Goal: Task Accomplishment & Management: Complete application form

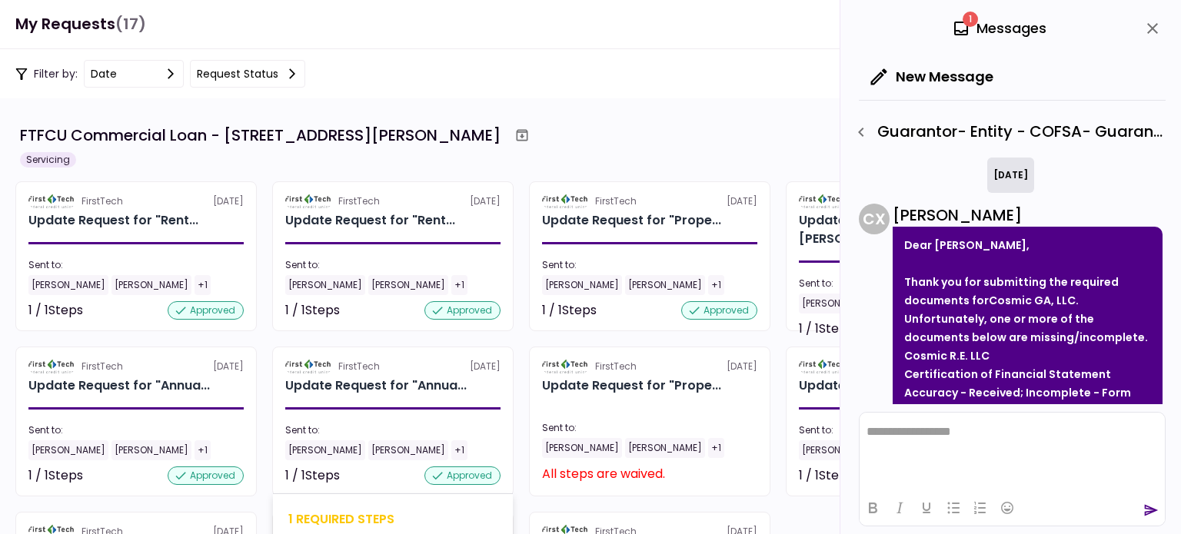
scroll to position [344, 0]
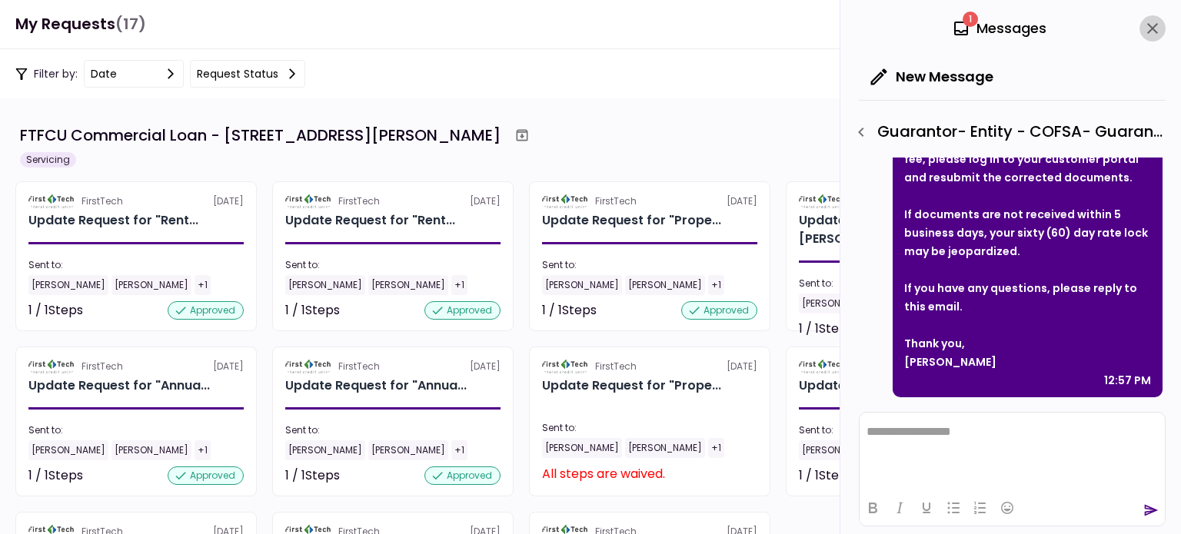
click at [1153, 24] on icon "close" at bounding box center [1152, 28] width 18 height 18
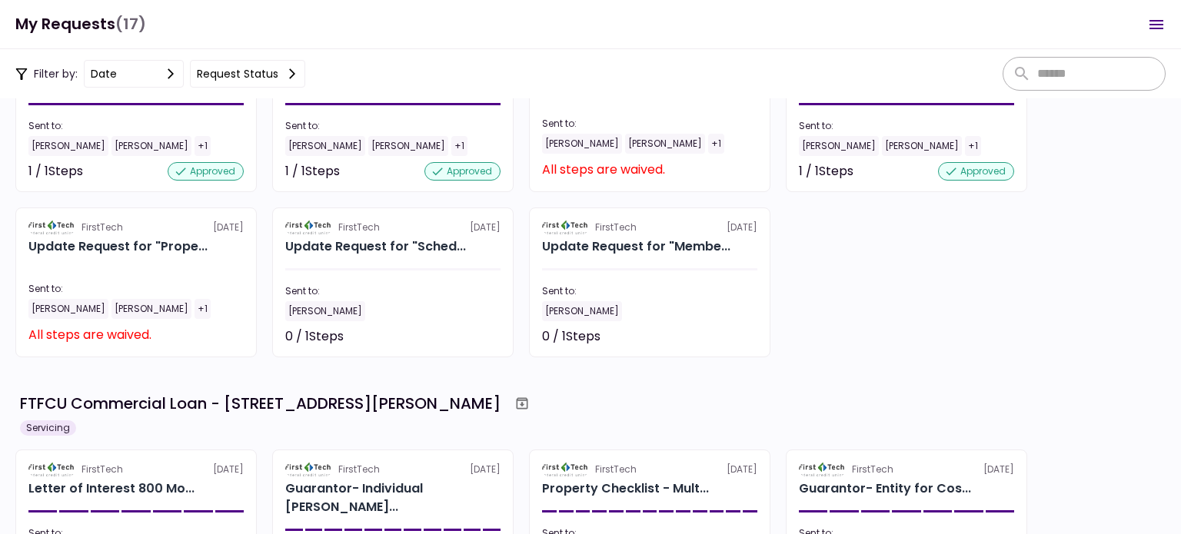
scroll to position [308, 0]
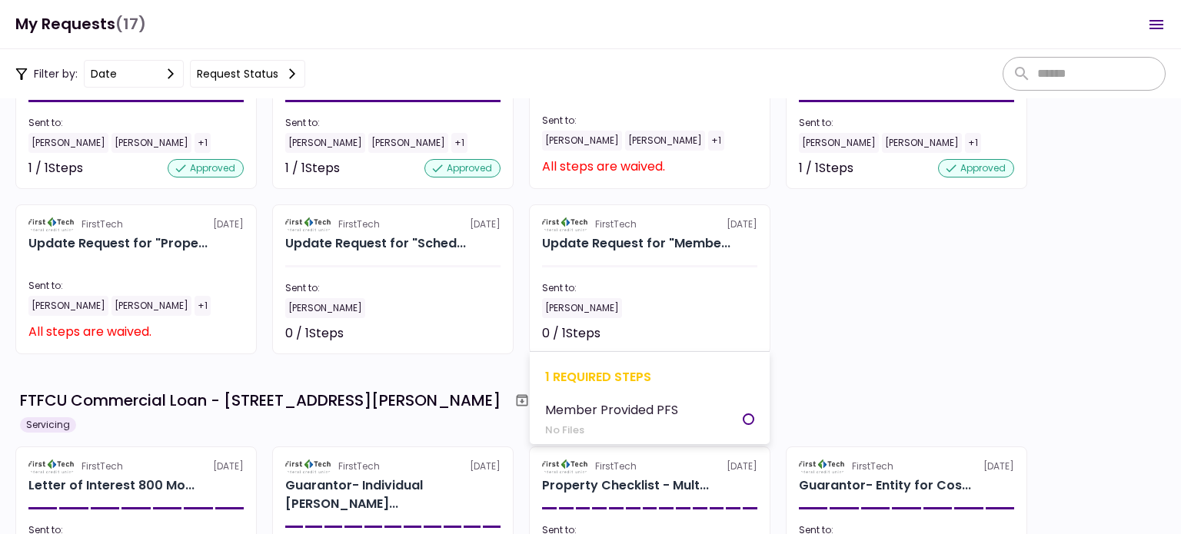
click at [634, 298] on div "Sent to: [PERSON_NAME]" at bounding box center [649, 299] width 215 height 37
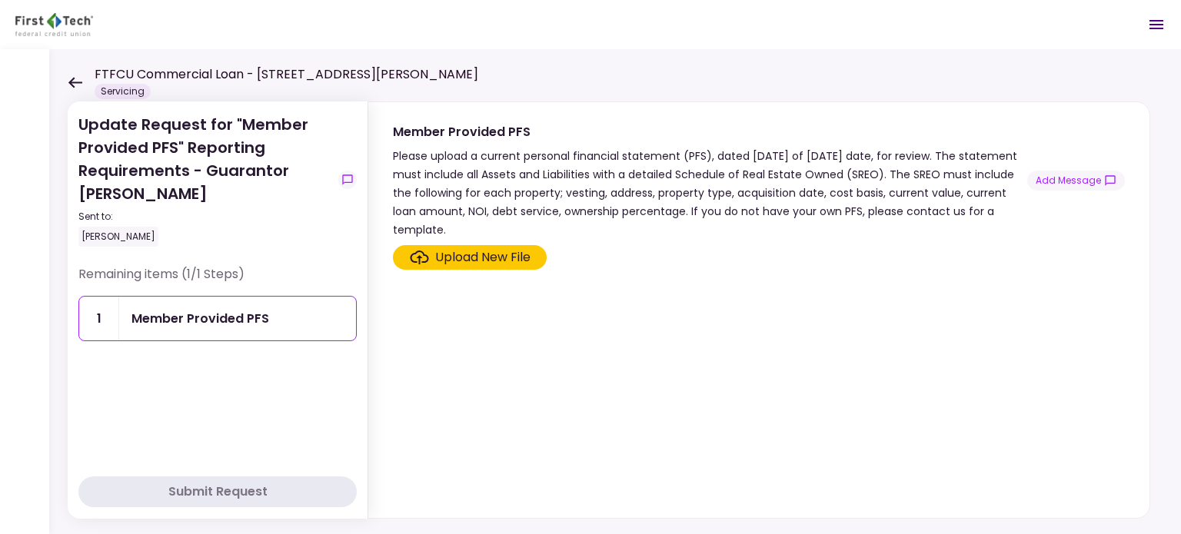
click at [504, 251] on div "Upload New File" at bounding box center [482, 257] width 95 height 18
click at [0, 0] on input "Upload New File" at bounding box center [0, 0] width 0 height 0
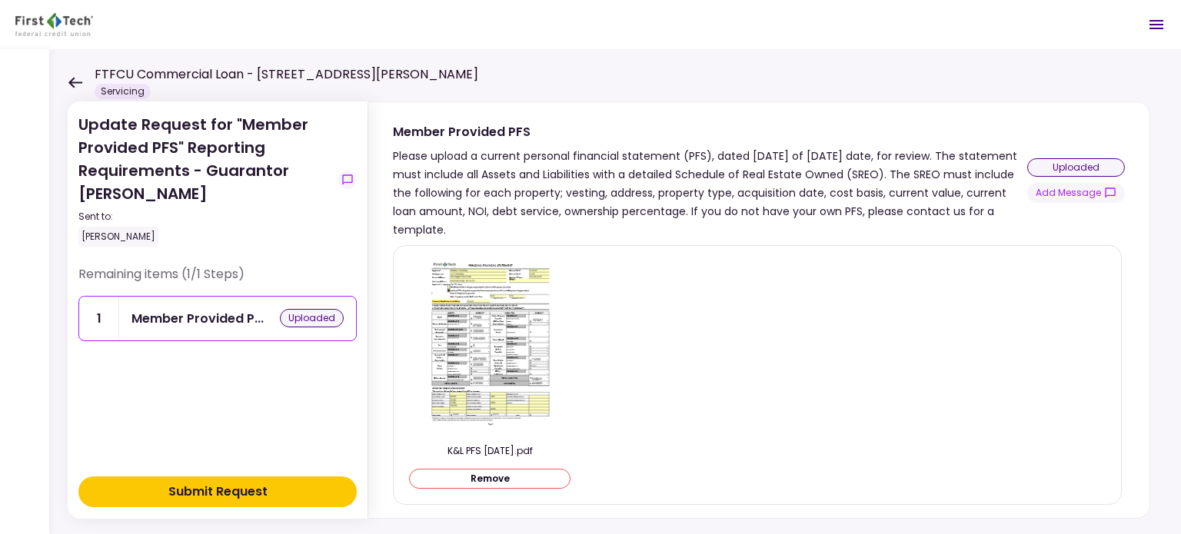
click at [265, 487] on div "Submit Request" at bounding box center [217, 492] width 99 height 18
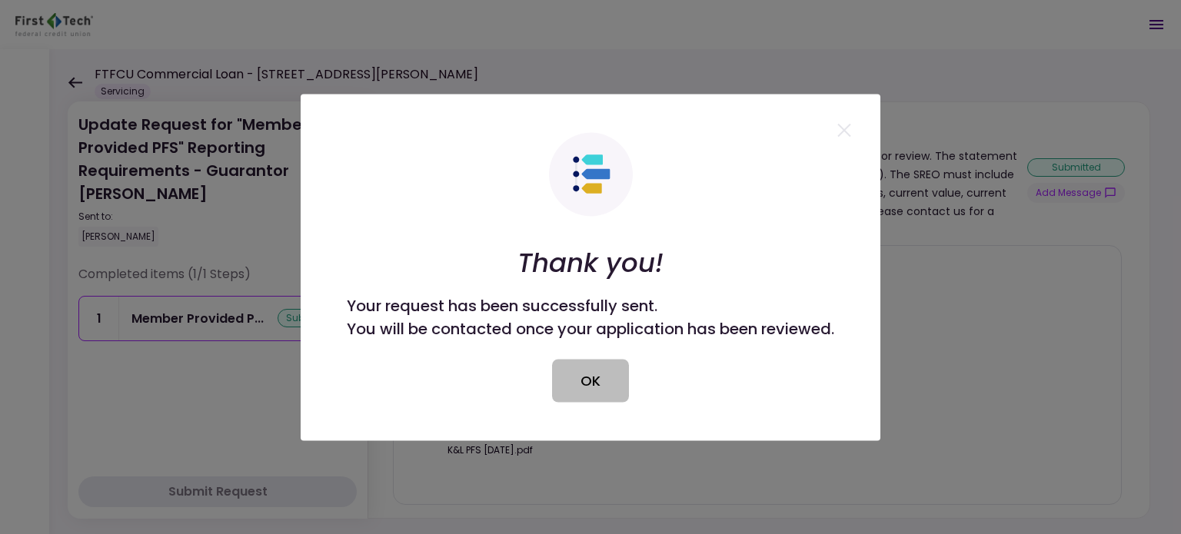
click at [567, 390] on button "OK" at bounding box center [590, 380] width 77 height 43
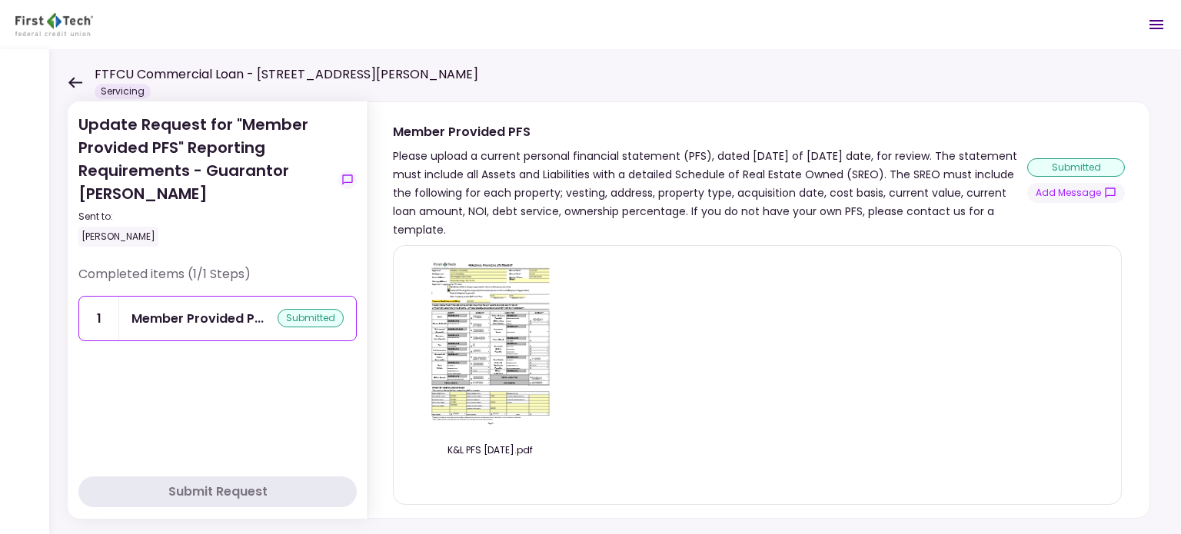
click at [71, 77] on icon at bounding box center [75, 83] width 15 height 12
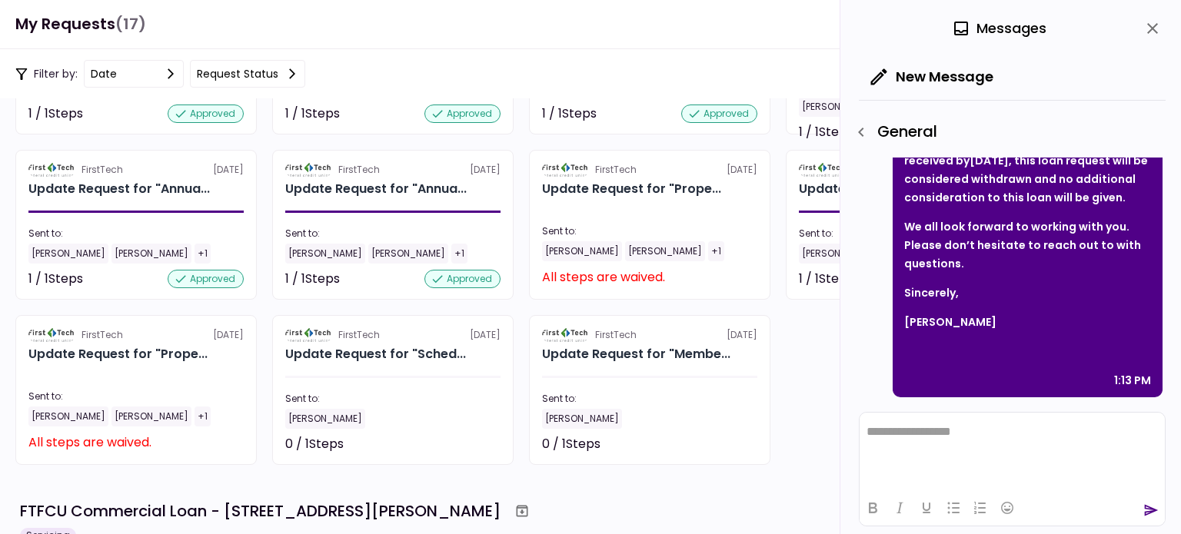
scroll to position [231, 0]
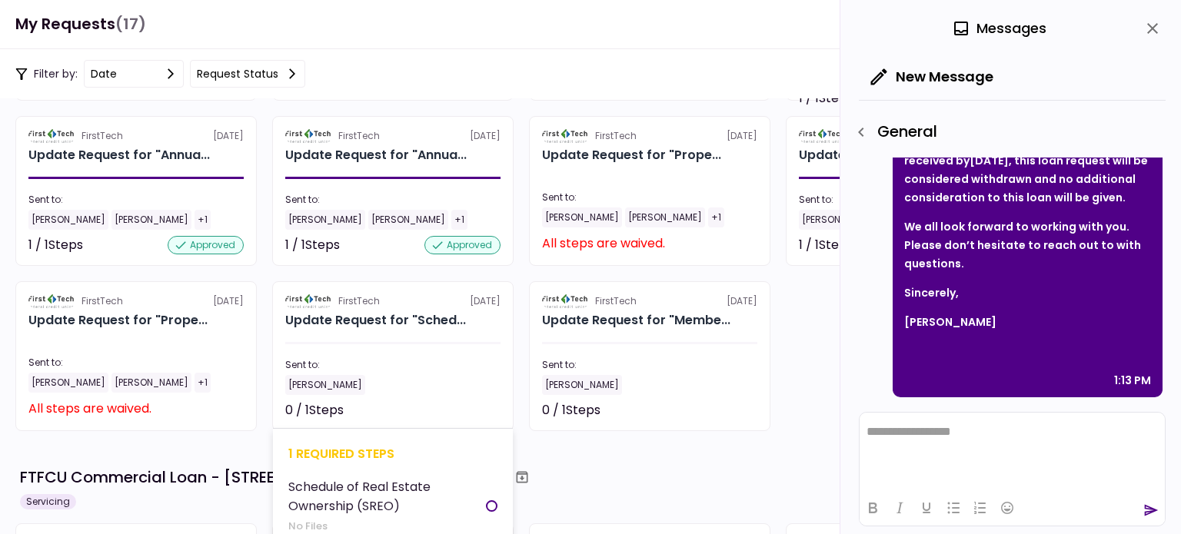
click at [401, 366] on div "Sent to:" at bounding box center [392, 365] width 215 height 14
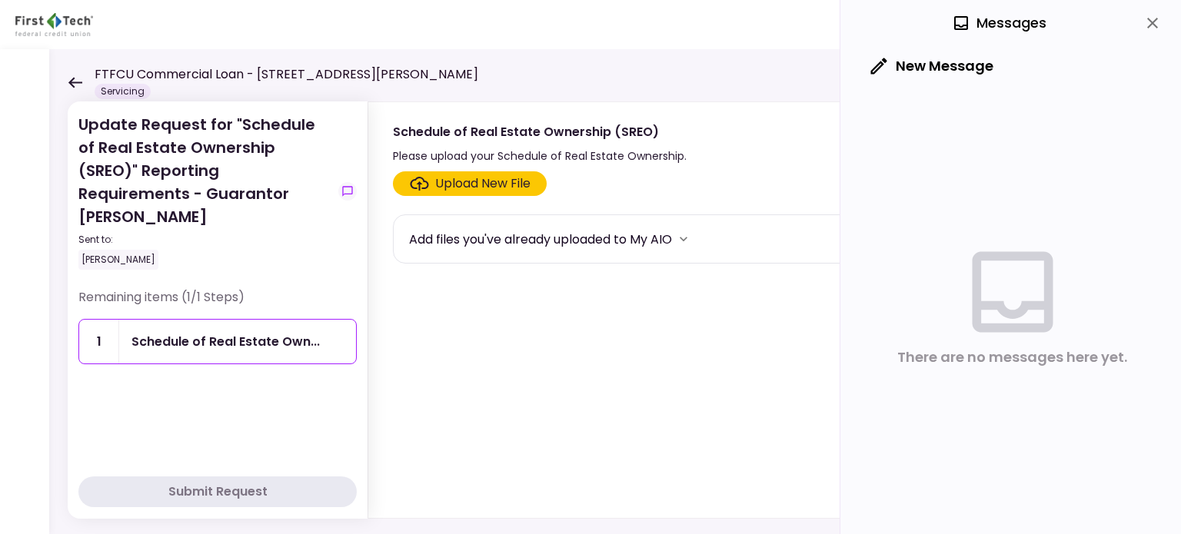
click at [476, 179] on div "Upload New File" at bounding box center [482, 184] width 95 height 18
click at [0, 0] on input "Upload New File" at bounding box center [0, 0] width 0 height 0
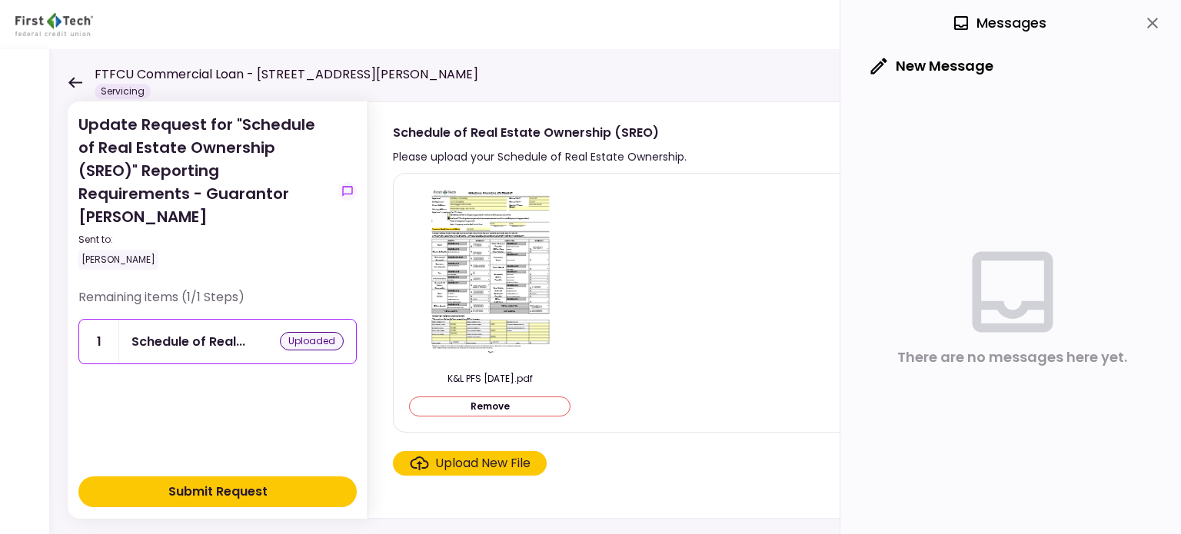
click at [241, 487] on div "Submit Request" at bounding box center [217, 492] width 99 height 18
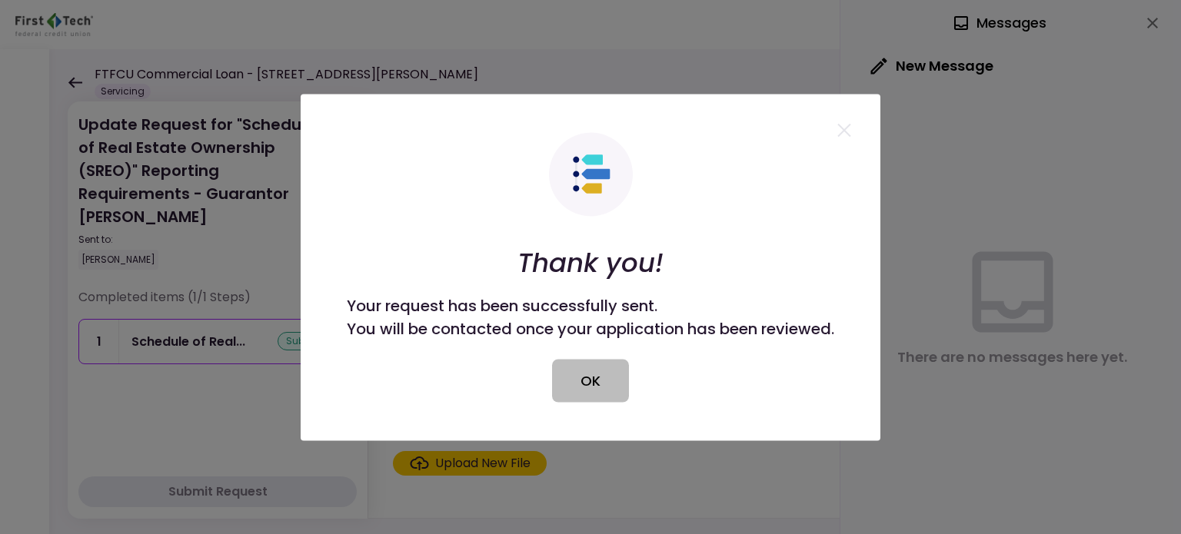
click at [601, 381] on button "OK" at bounding box center [590, 380] width 77 height 43
